Goal: Task Accomplishment & Management: Complete application form

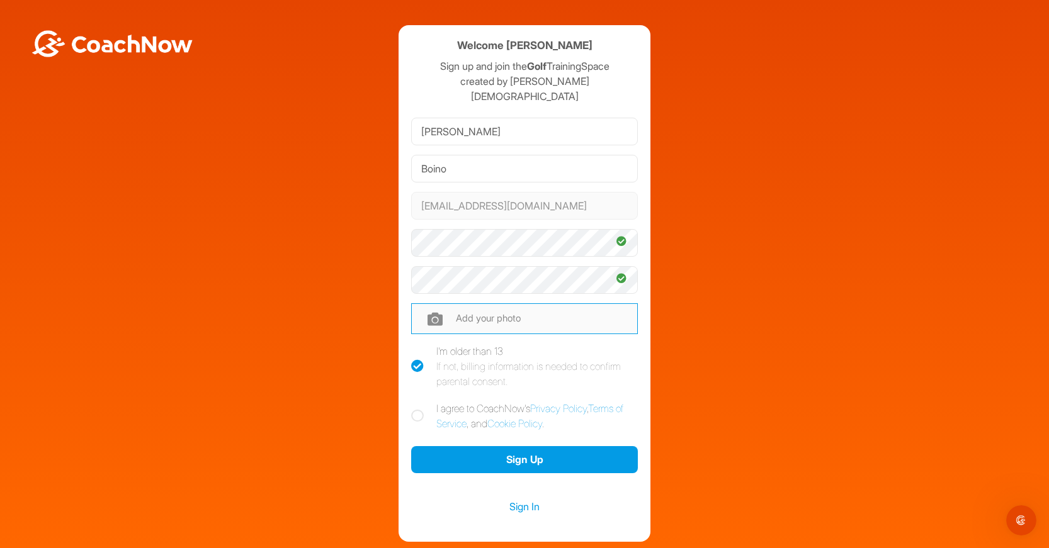
click at [448, 305] on input "file" at bounding box center [524, 319] width 227 height 30
type input "C:\fakepath\Mboino.jpeg"
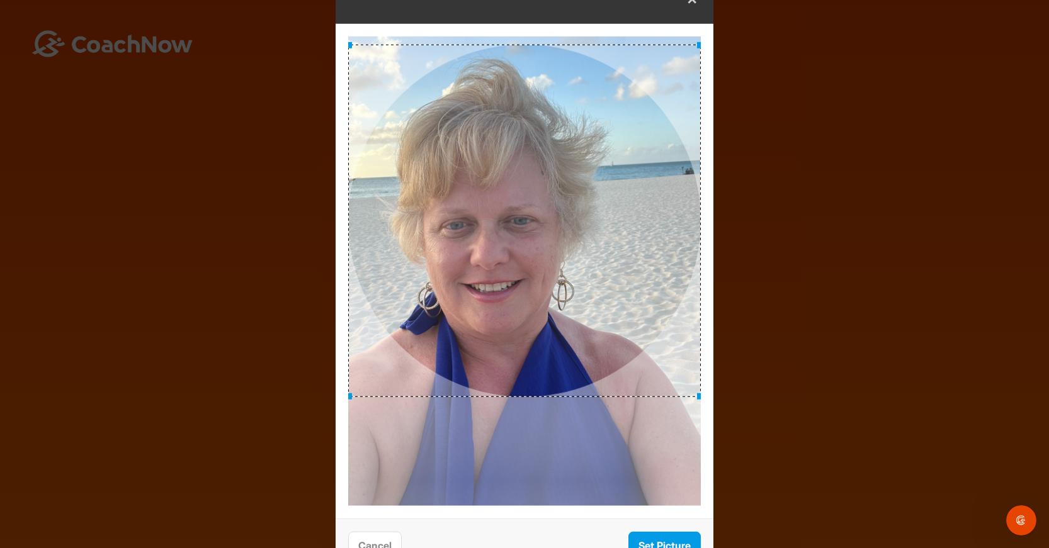
drag, startPoint x: 493, startPoint y: 245, endPoint x: 465, endPoint y: 195, distance: 57.5
click at [465, 195] on div at bounding box center [524, 221] width 353 height 353
click at [668, 538] on button "Set Picture" at bounding box center [664, 545] width 72 height 27
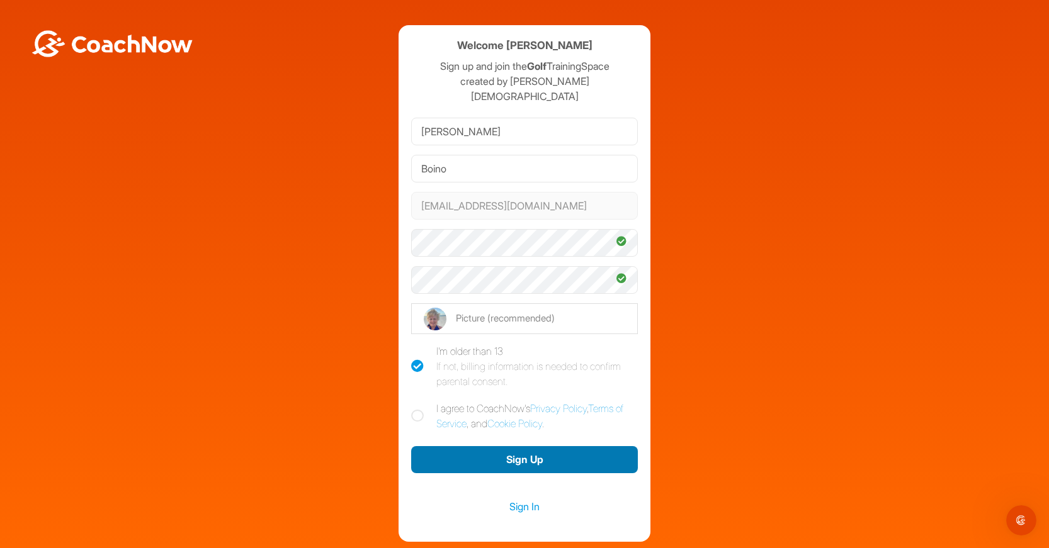
click at [533, 446] on button "Sign Up" at bounding box center [524, 459] width 227 height 27
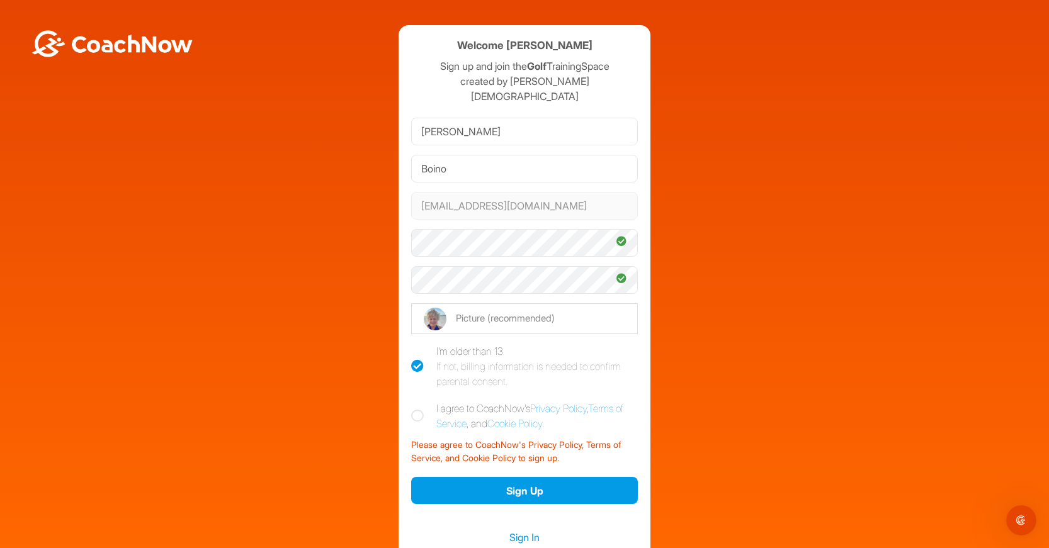
click at [418, 410] on icon at bounding box center [417, 416] width 13 height 13
click at [418, 401] on input "I agree to CoachNow's Privacy Policy , Terms of Service , and Cookie Policy ." at bounding box center [415, 405] width 8 height 8
checkbox input "true"
click at [531, 477] on button "Sign Up" at bounding box center [524, 490] width 227 height 27
